Goal: Use online tool/utility: Utilize a website feature to perform a specific function

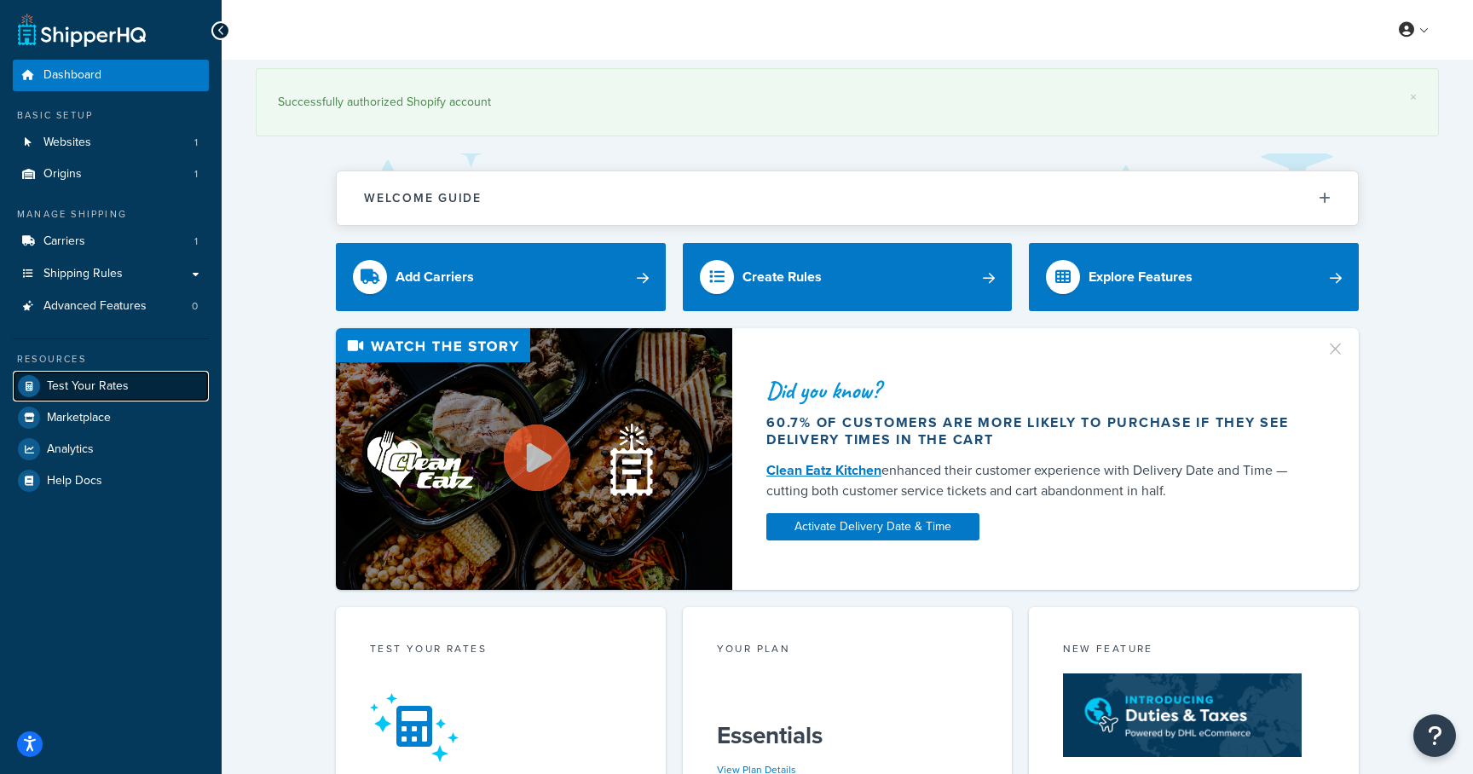
click at [96, 381] on span "Test Your Rates" at bounding box center [88, 386] width 82 height 14
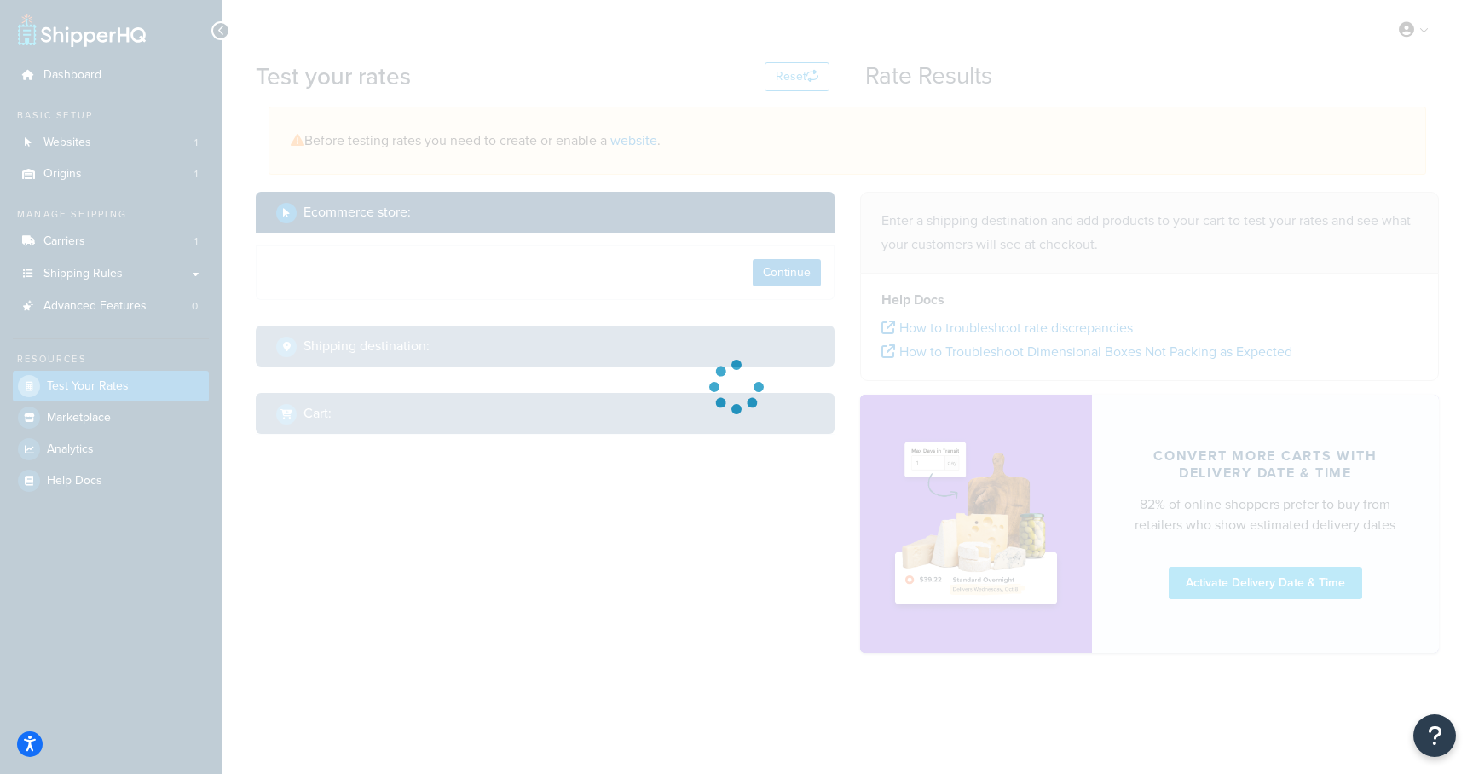
select select "[GEOGRAPHIC_DATA]"
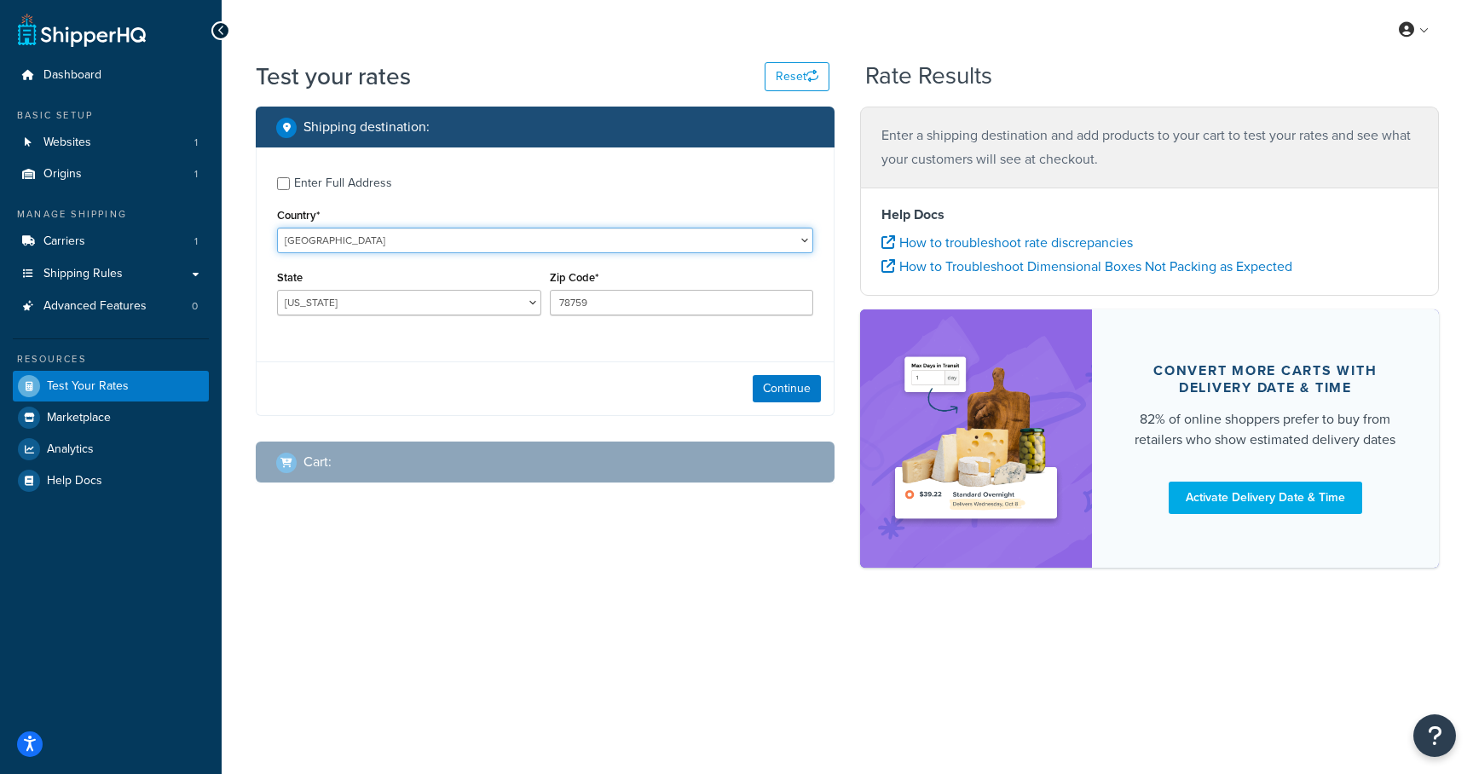
click at [354, 249] on select "[GEOGRAPHIC_DATA] [GEOGRAPHIC_DATA] [GEOGRAPHIC_DATA] [GEOGRAPHIC_DATA] [GEOGRA…" at bounding box center [545, 241] width 536 height 26
select select "AU"
click at [277, 228] on select "[GEOGRAPHIC_DATA] [GEOGRAPHIC_DATA] [GEOGRAPHIC_DATA] [GEOGRAPHIC_DATA] [GEOGRA…" at bounding box center [545, 241] width 536 height 26
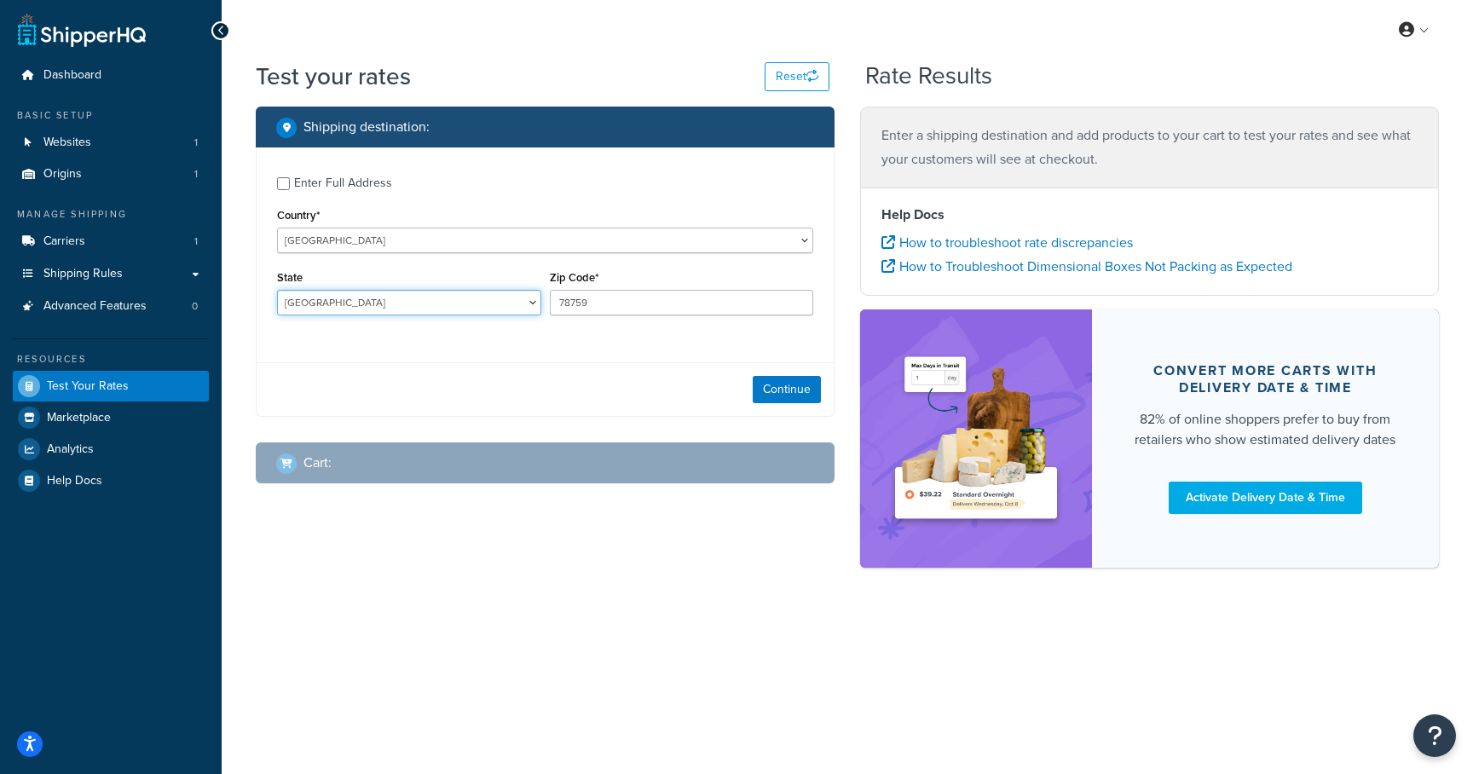
click at [420, 304] on select "[GEOGRAPHIC_DATA] [GEOGRAPHIC_DATA] [GEOGRAPHIC_DATA] [GEOGRAPHIC_DATA] [GEOGRA…" at bounding box center [409, 303] width 264 height 26
select select "QLD"
click at [277, 291] on select "[GEOGRAPHIC_DATA] [GEOGRAPHIC_DATA] [GEOGRAPHIC_DATA] [GEOGRAPHIC_DATA] [GEOGRA…" at bounding box center [409, 303] width 264 height 26
click at [577, 296] on input "78759" at bounding box center [682, 303] width 264 height 26
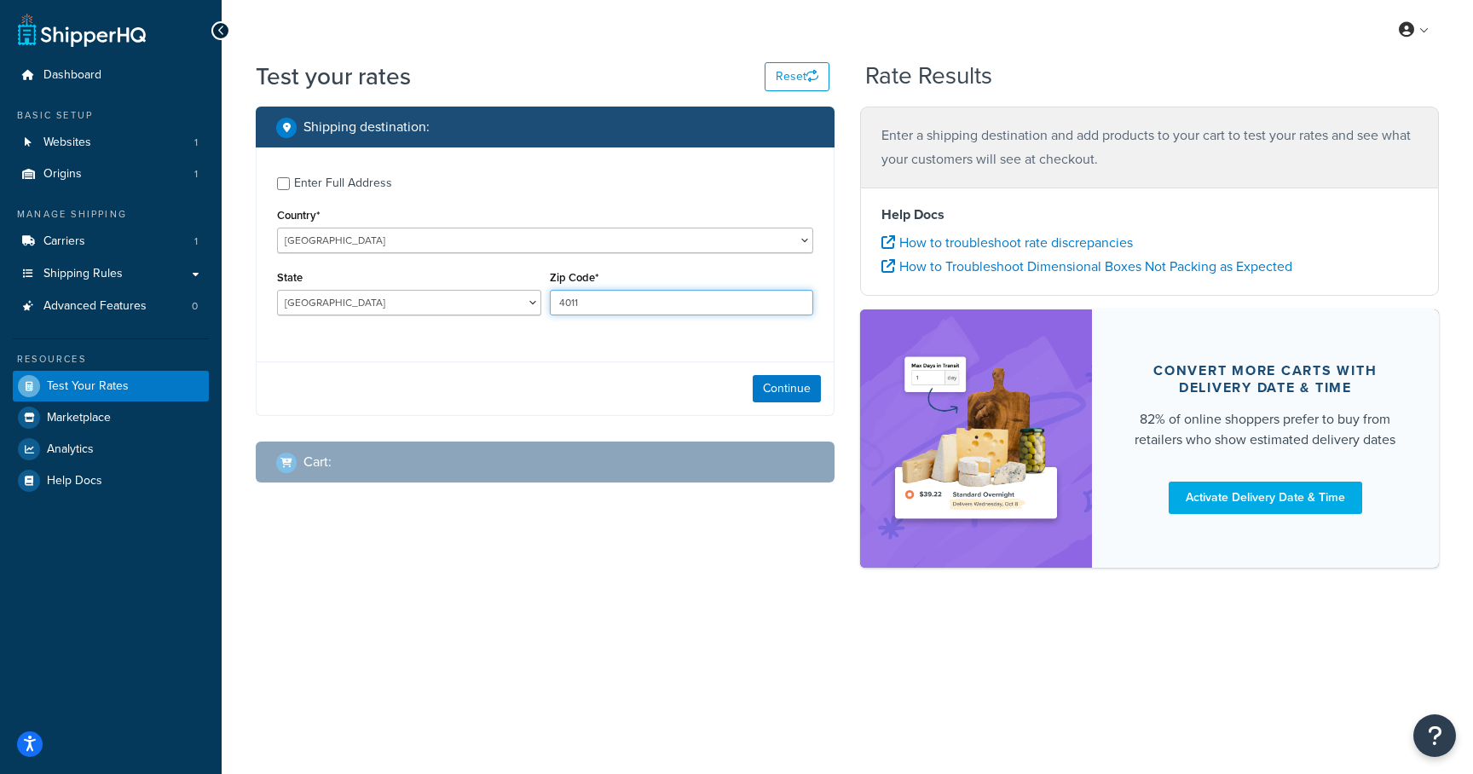
type input "4011"
click at [597, 382] on div "Continue" at bounding box center [545, 389] width 577 height 54
click at [767, 396] on button "Continue" at bounding box center [787, 388] width 68 height 27
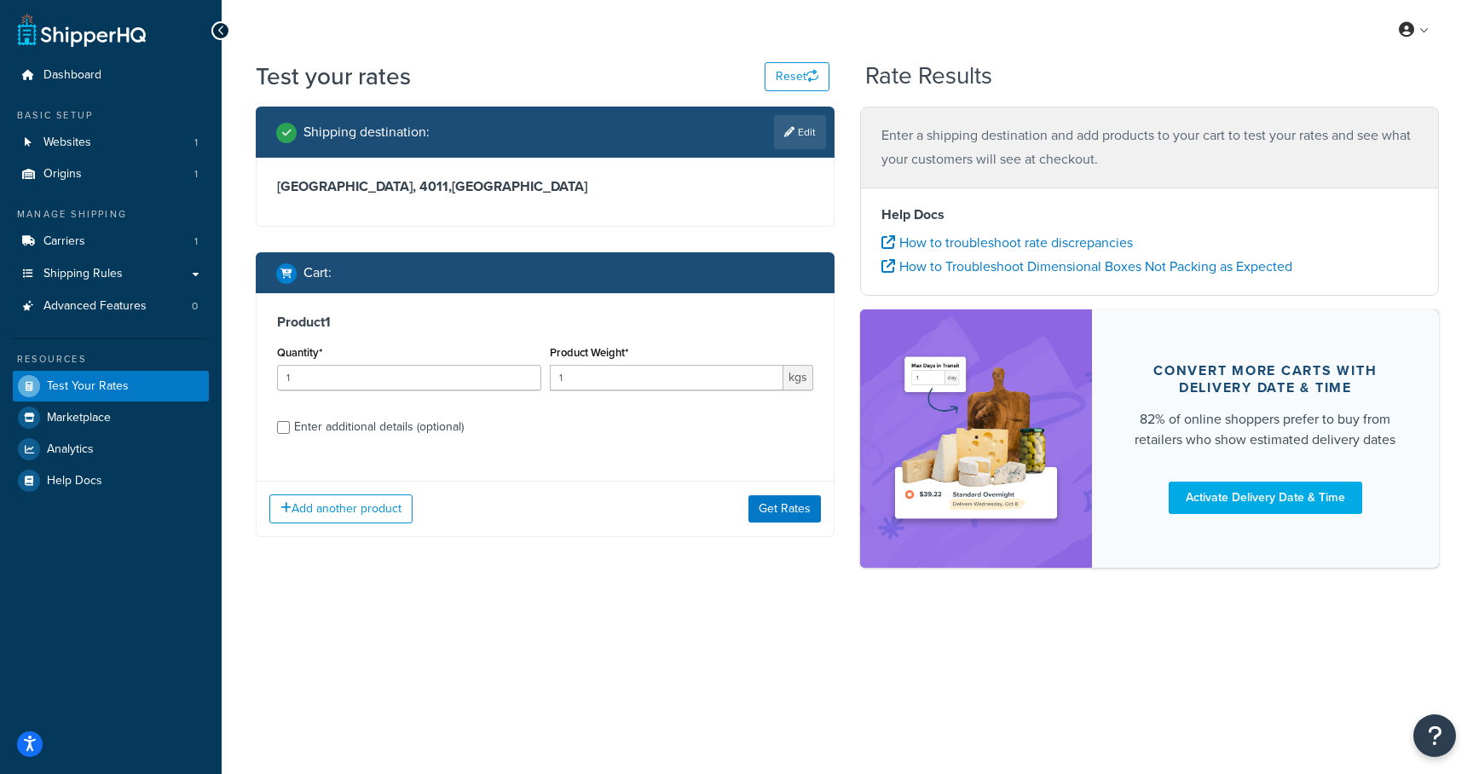
click at [343, 419] on div "Enter additional details (optional)" at bounding box center [379, 427] width 170 height 24
click at [290, 421] on input "Enter additional details (optional)" at bounding box center [283, 427] width 13 height 13
checkbox input "true"
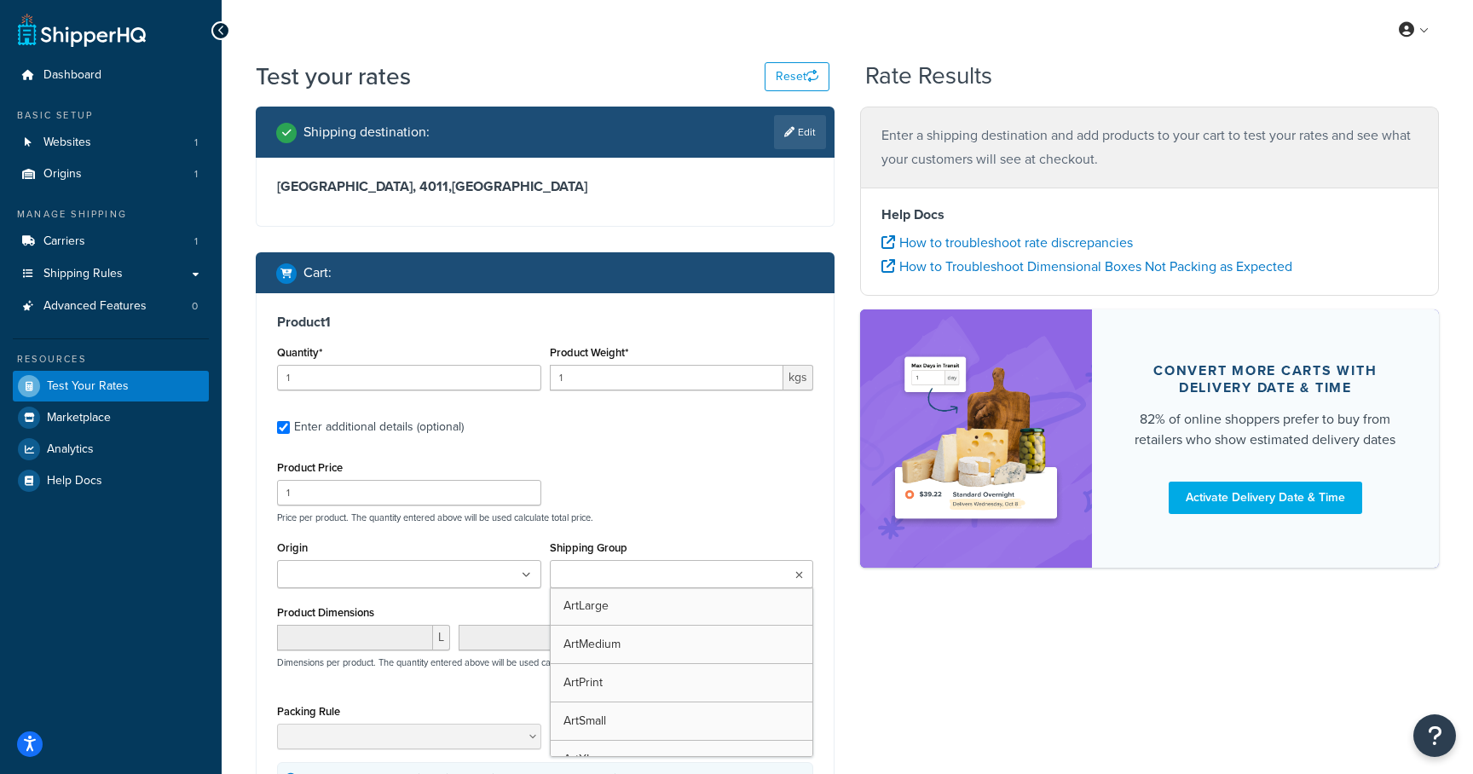
click at [622, 568] on input "Shipping Group" at bounding box center [630, 575] width 151 height 19
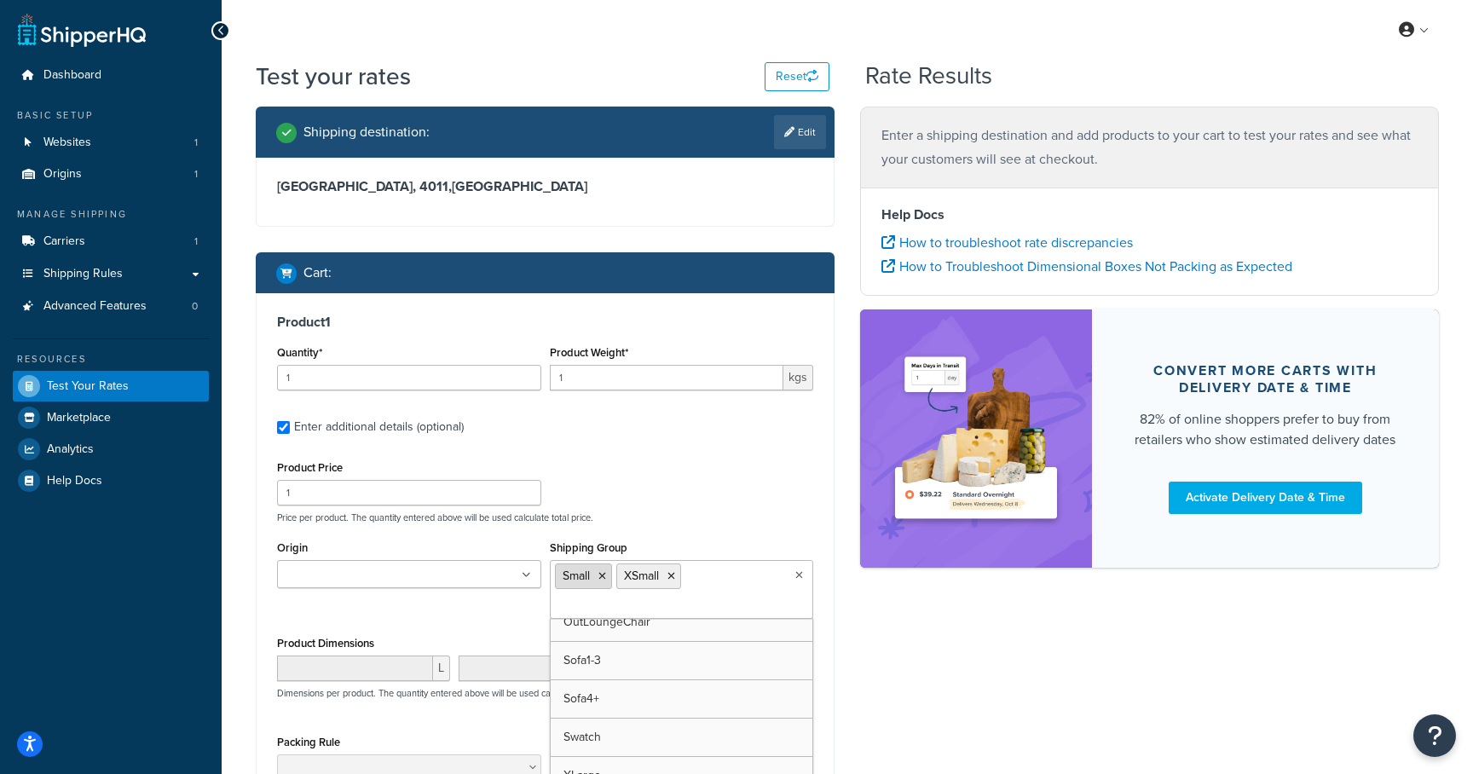
click at [602, 578] on icon at bounding box center [603, 576] width 8 height 10
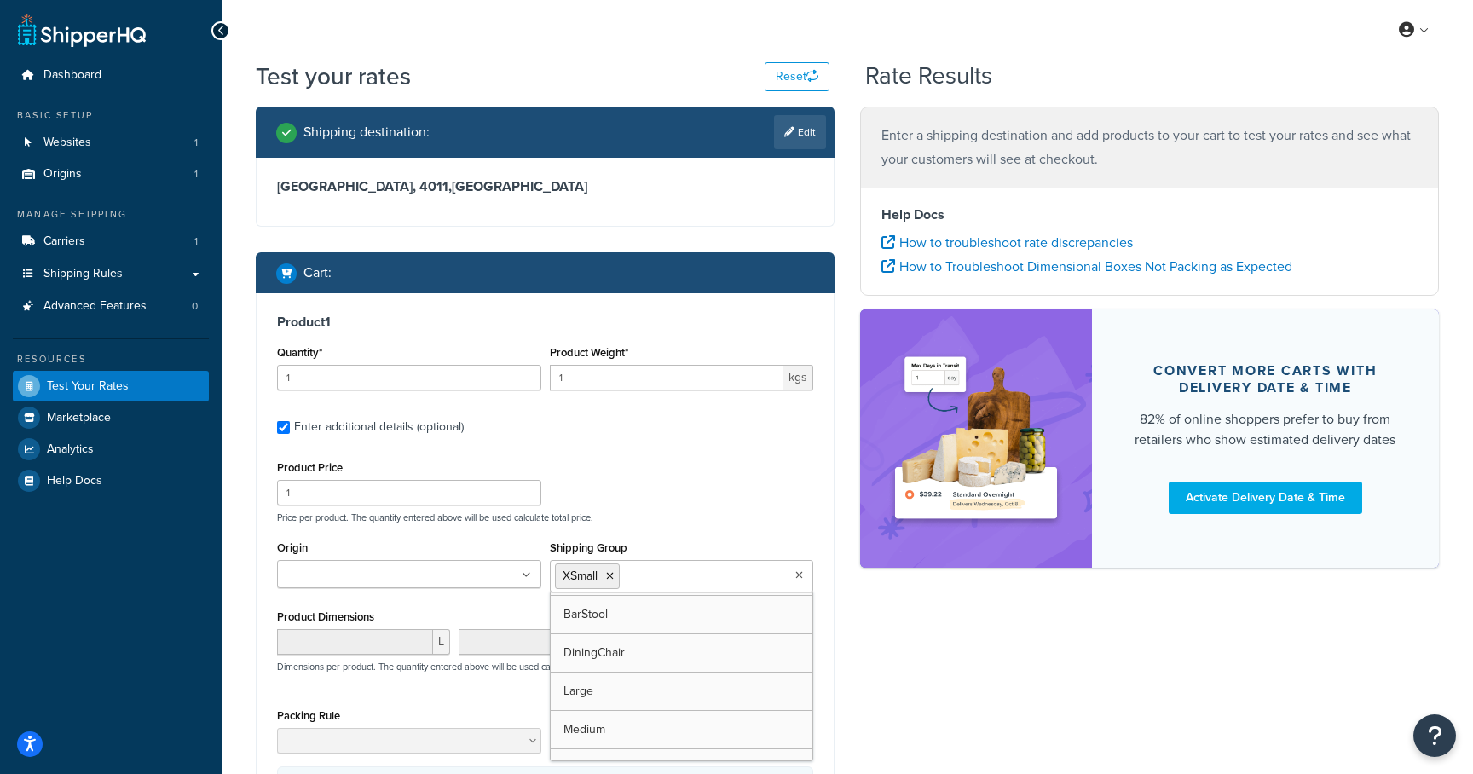
scroll to position [187, 0]
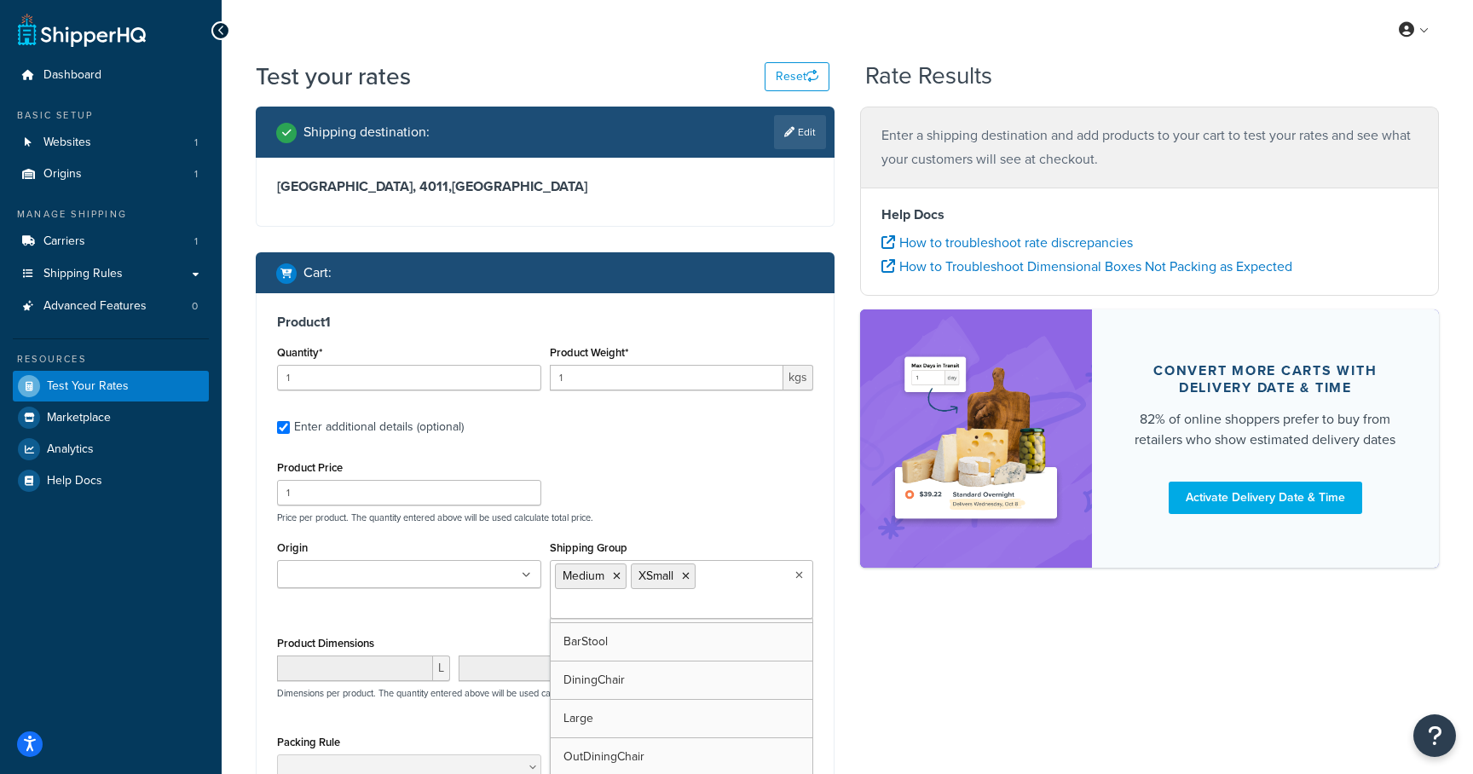
click at [946, 596] on div "Shipping destination : Edit [GEOGRAPHIC_DATA], 4011 , [GEOGRAPHIC_DATA] Cart : …" at bounding box center [847, 531] width 1209 height 849
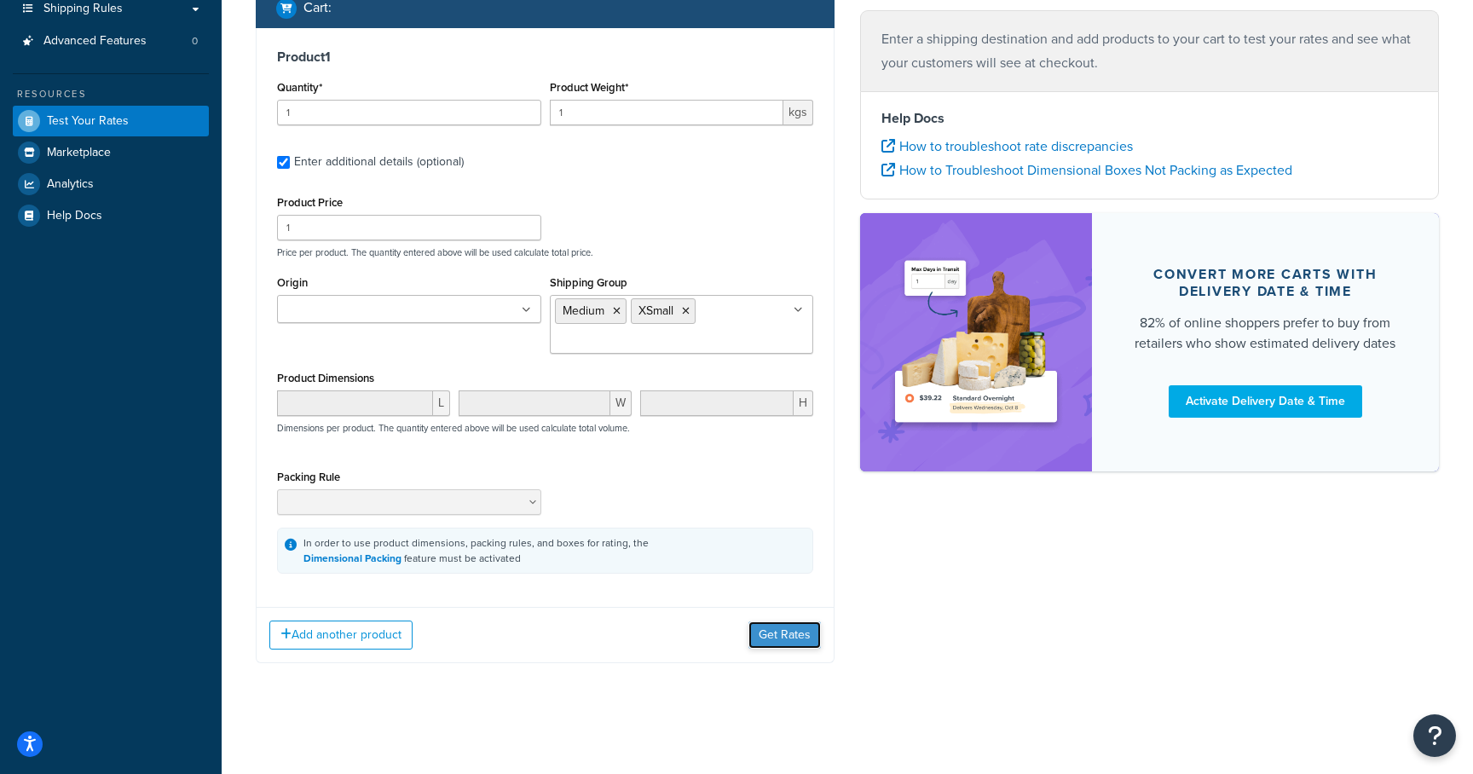
click at [792, 627] on button "Get Rates" at bounding box center [785, 635] width 72 height 27
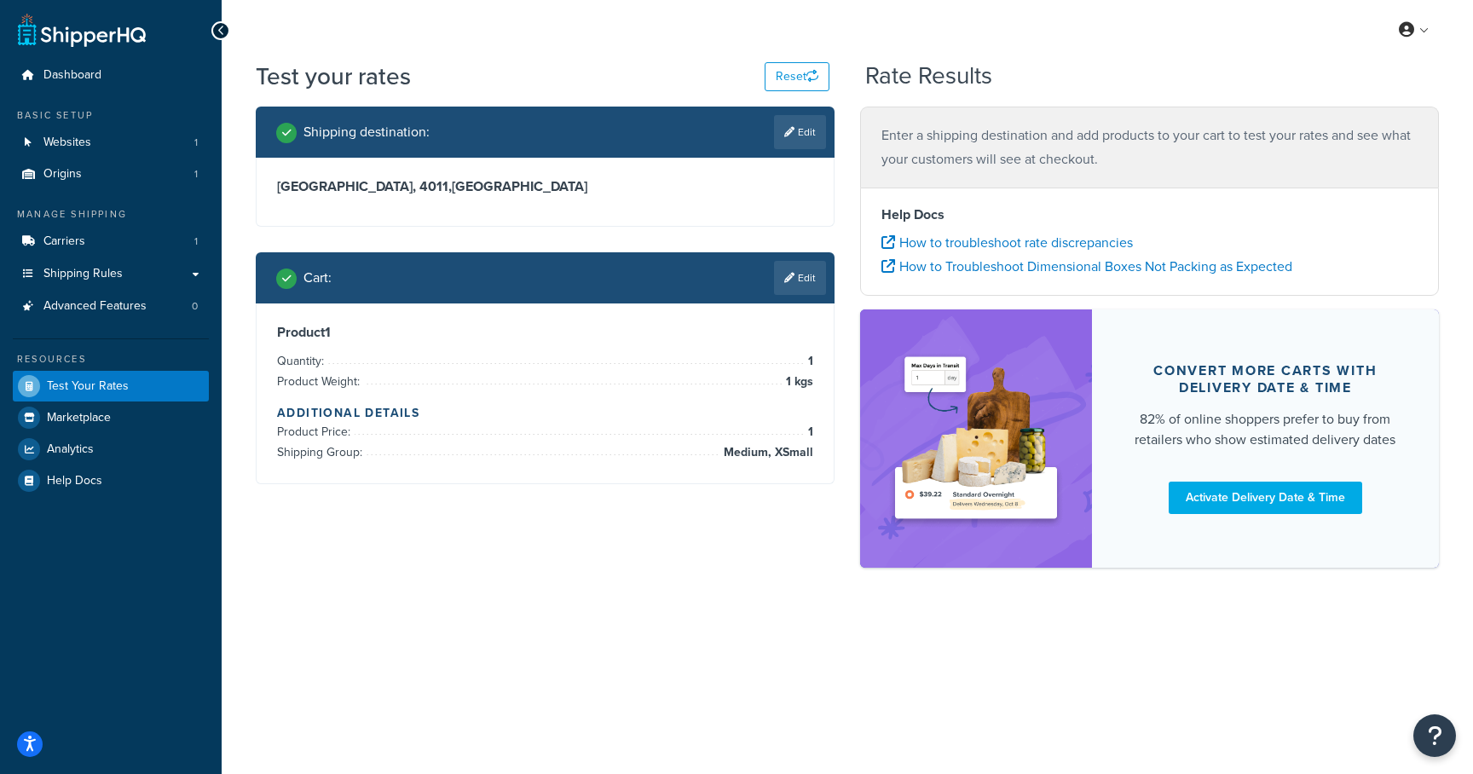
scroll to position [0, 0]
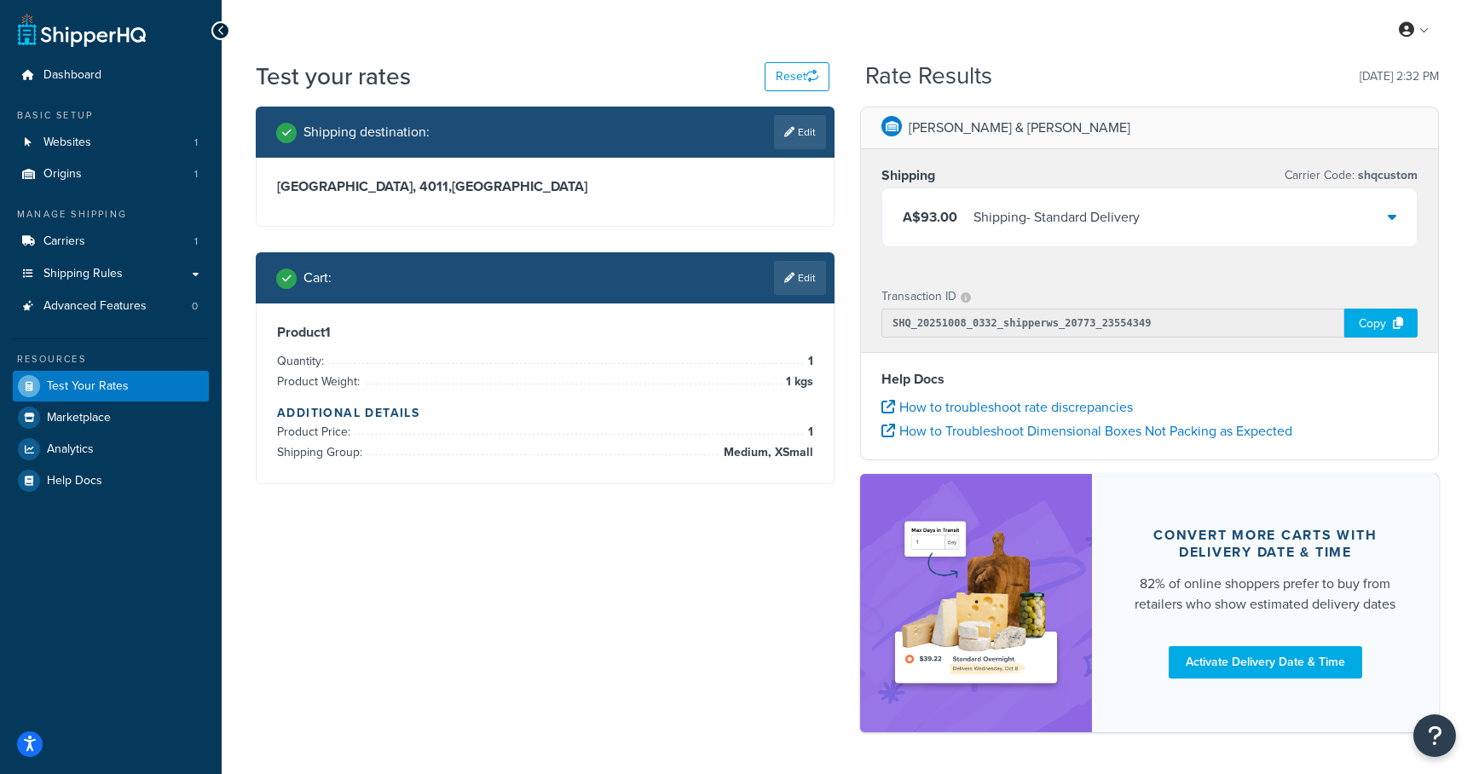
click at [1135, 200] on div "A$93.00 Shipping - Standard Delivery" at bounding box center [1150, 217] width 535 height 58
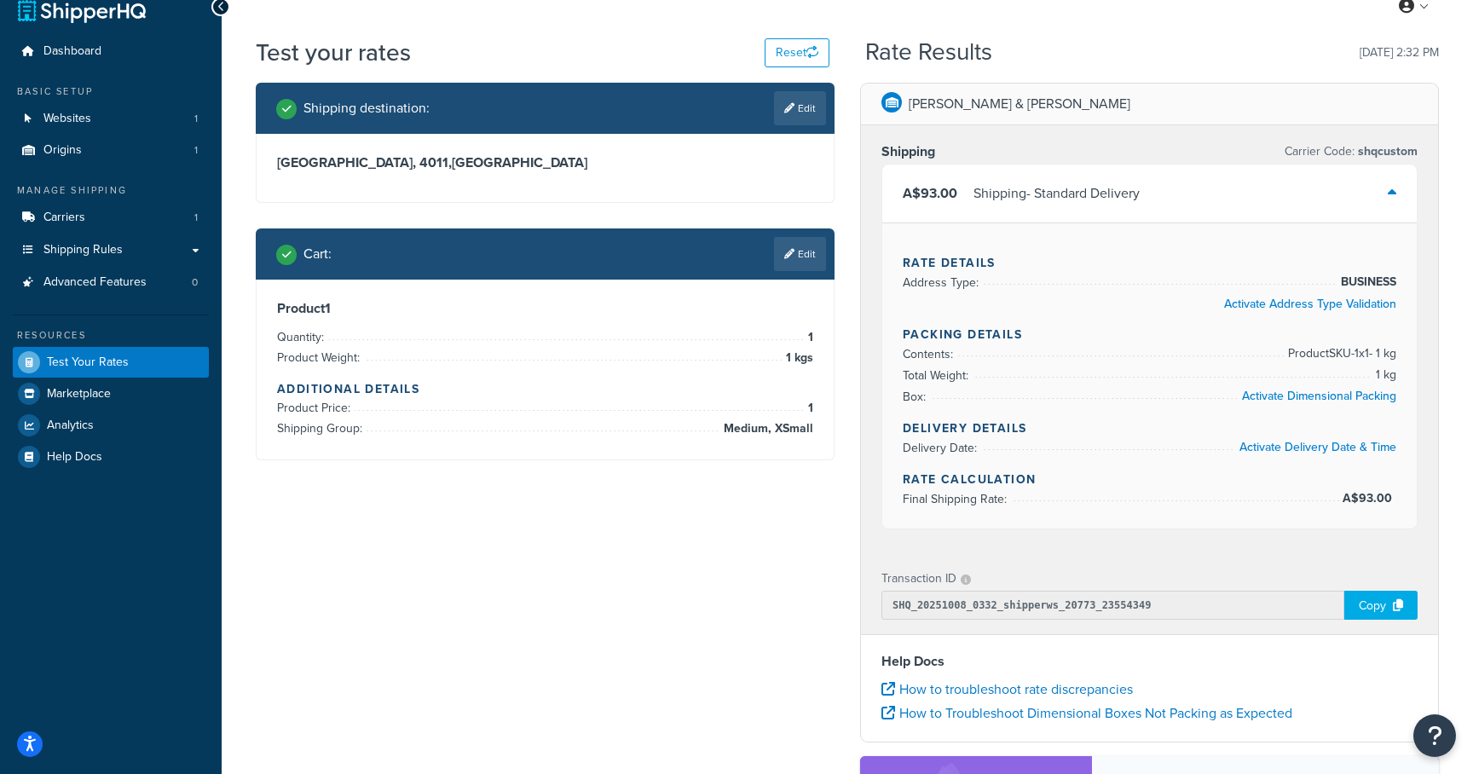
scroll to position [43, 0]
